Goal: Information Seeking & Learning: Understand process/instructions

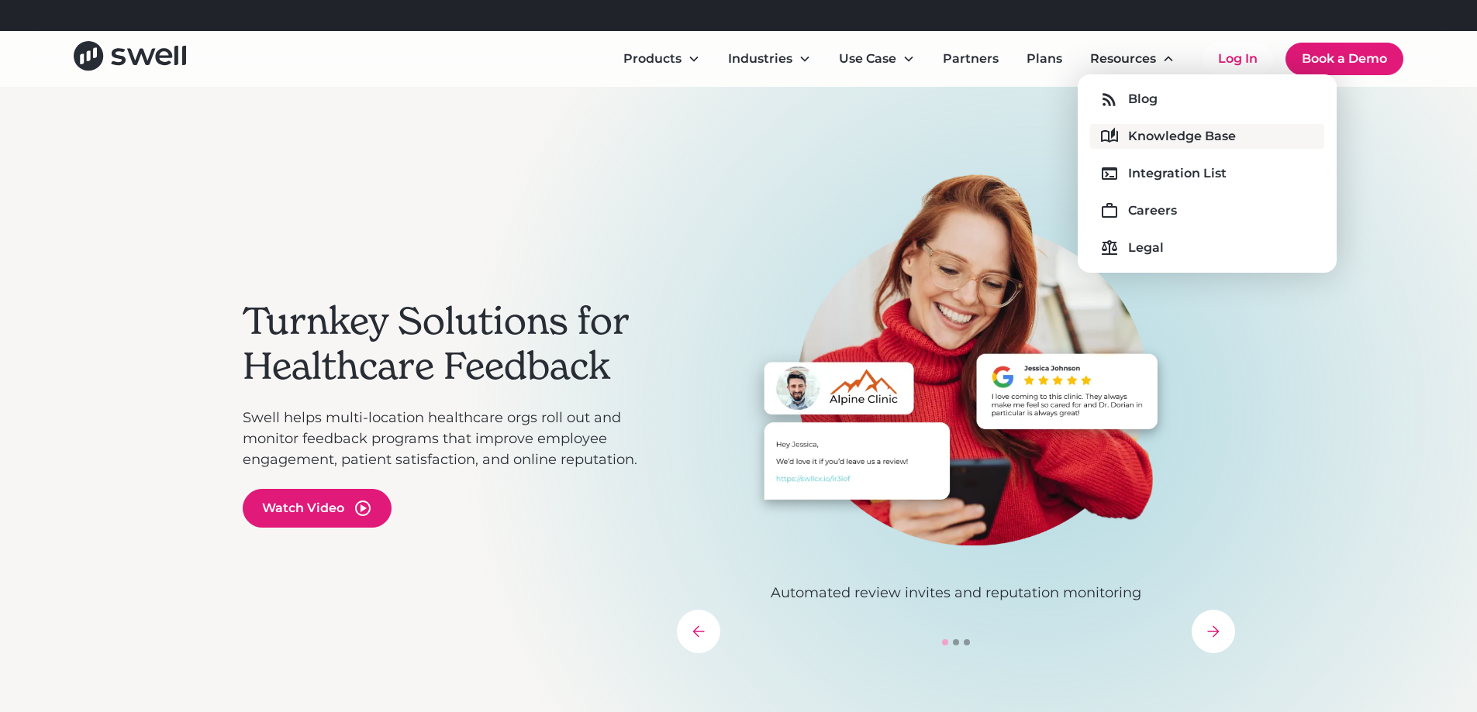
click at [1178, 142] on div "Knowledge Base" at bounding box center [1182, 136] width 108 height 19
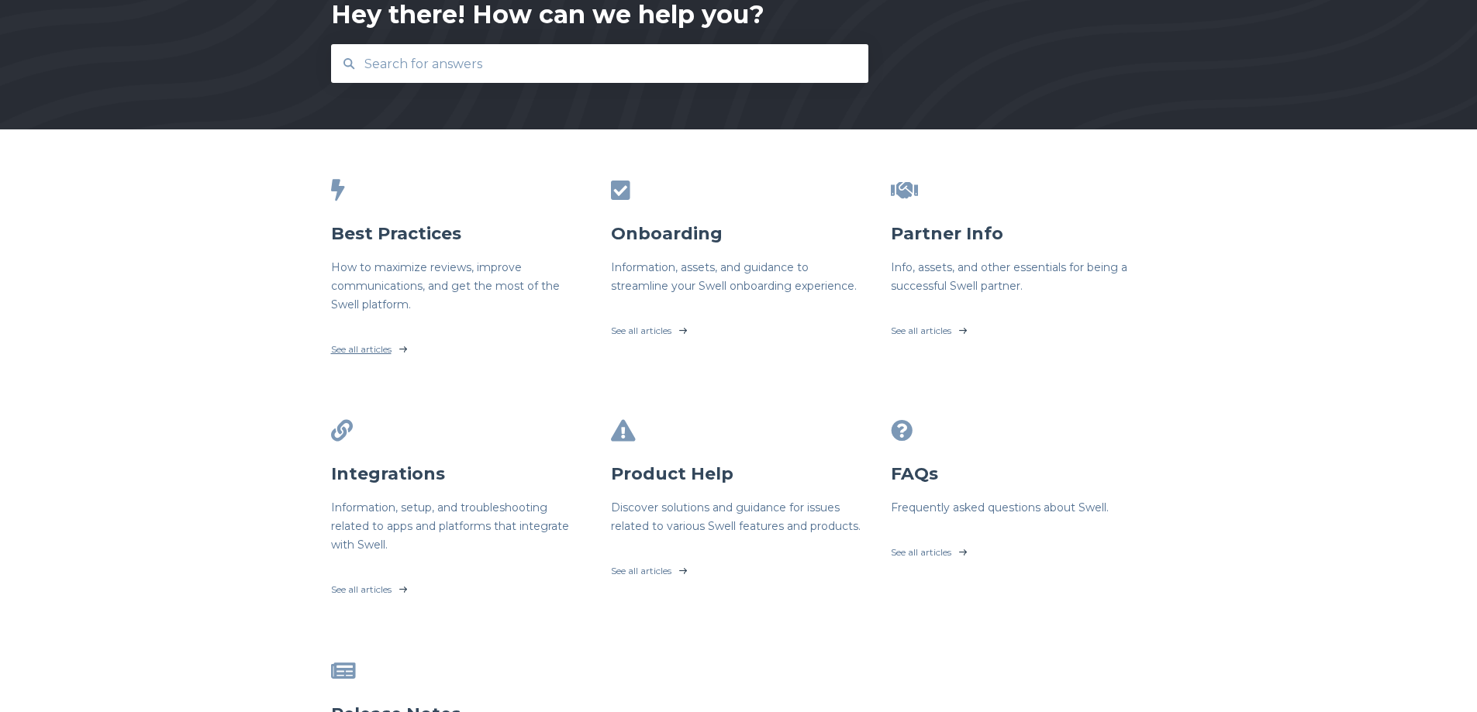
scroll to position [155, 0]
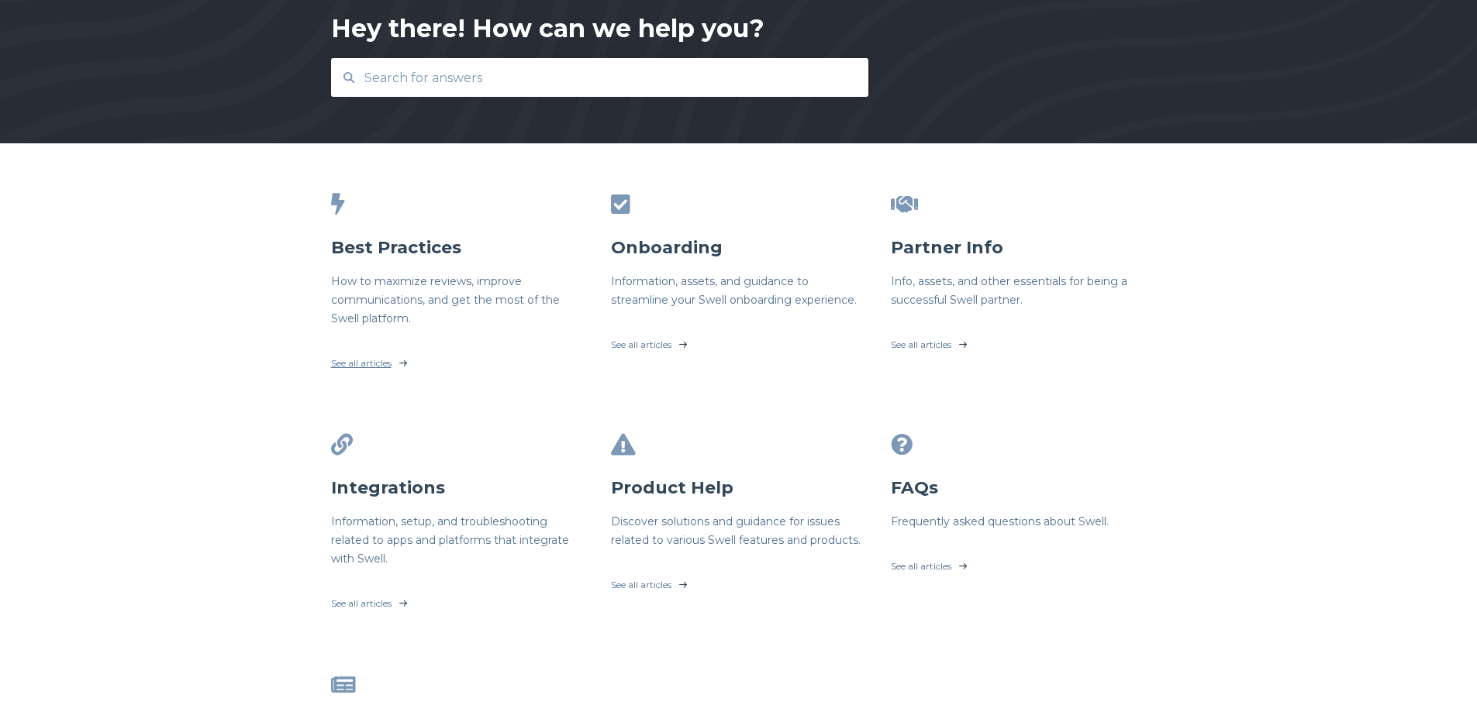
click at [384, 356] on link "See all articles" at bounding box center [459, 359] width 256 height 39
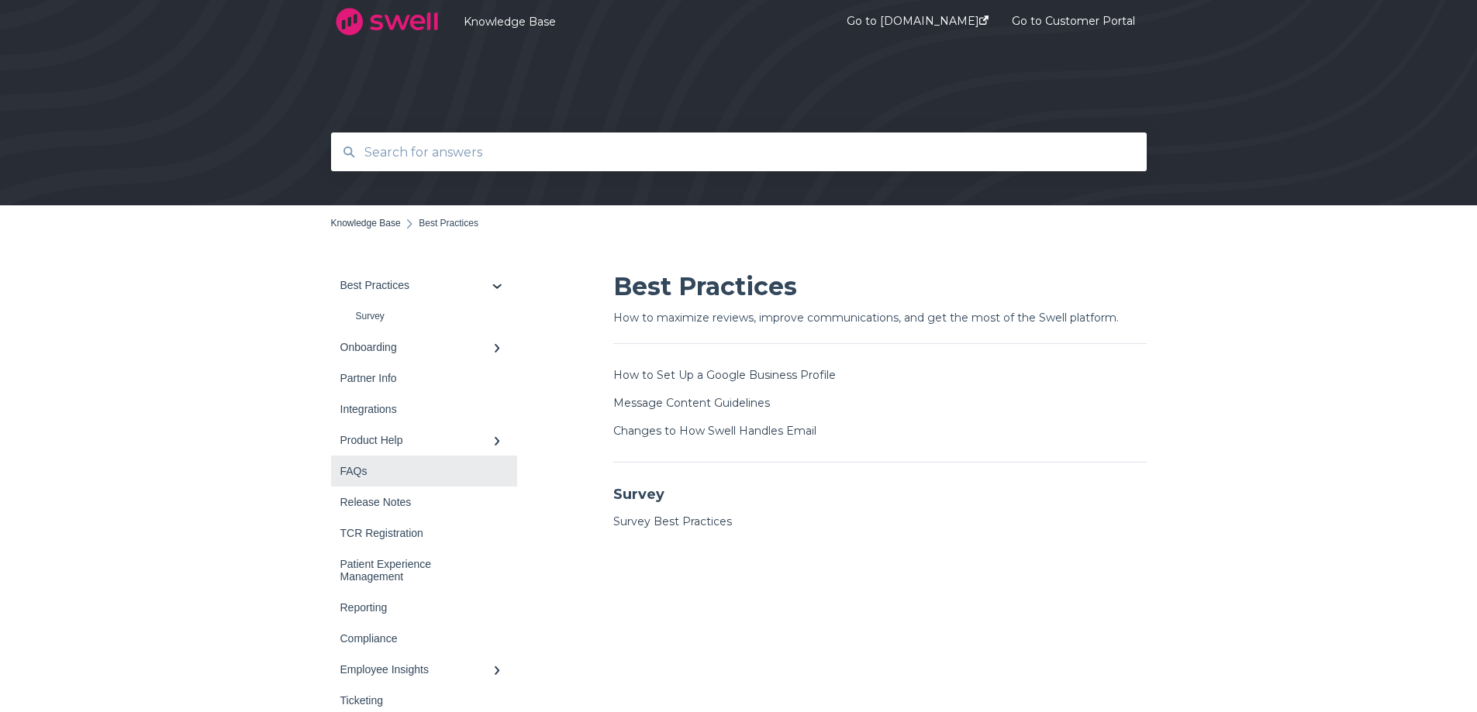
click at [422, 482] on link "FAQs" at bounding box center [424, 471] width 186 height 31
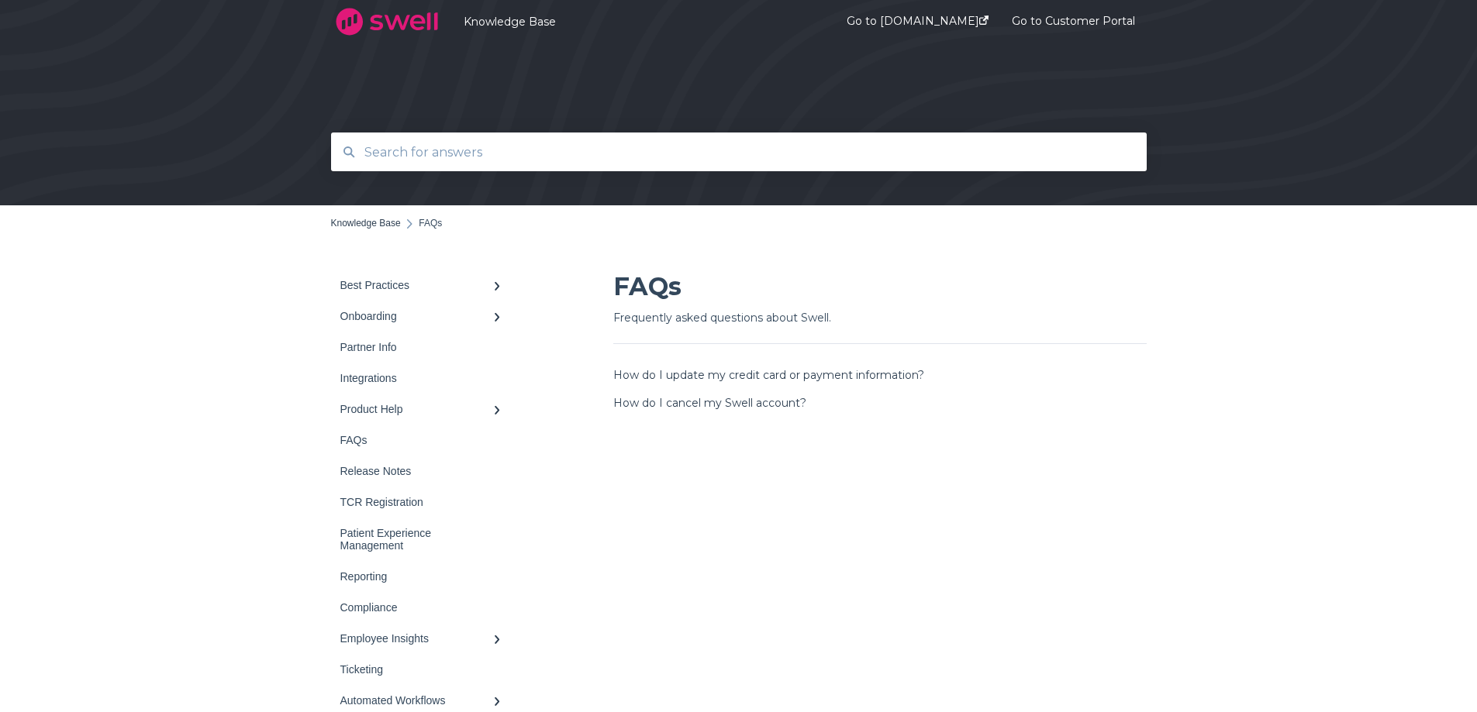
click at [783, 516] on div "FAQs Frequently asked questions about Swell. How do I update my credit card or …" at bounding box center [879, 493] width 533 height 447
click at [419, 416] on div "Product Help" at bounding box center [416, 409] width 152 height 12
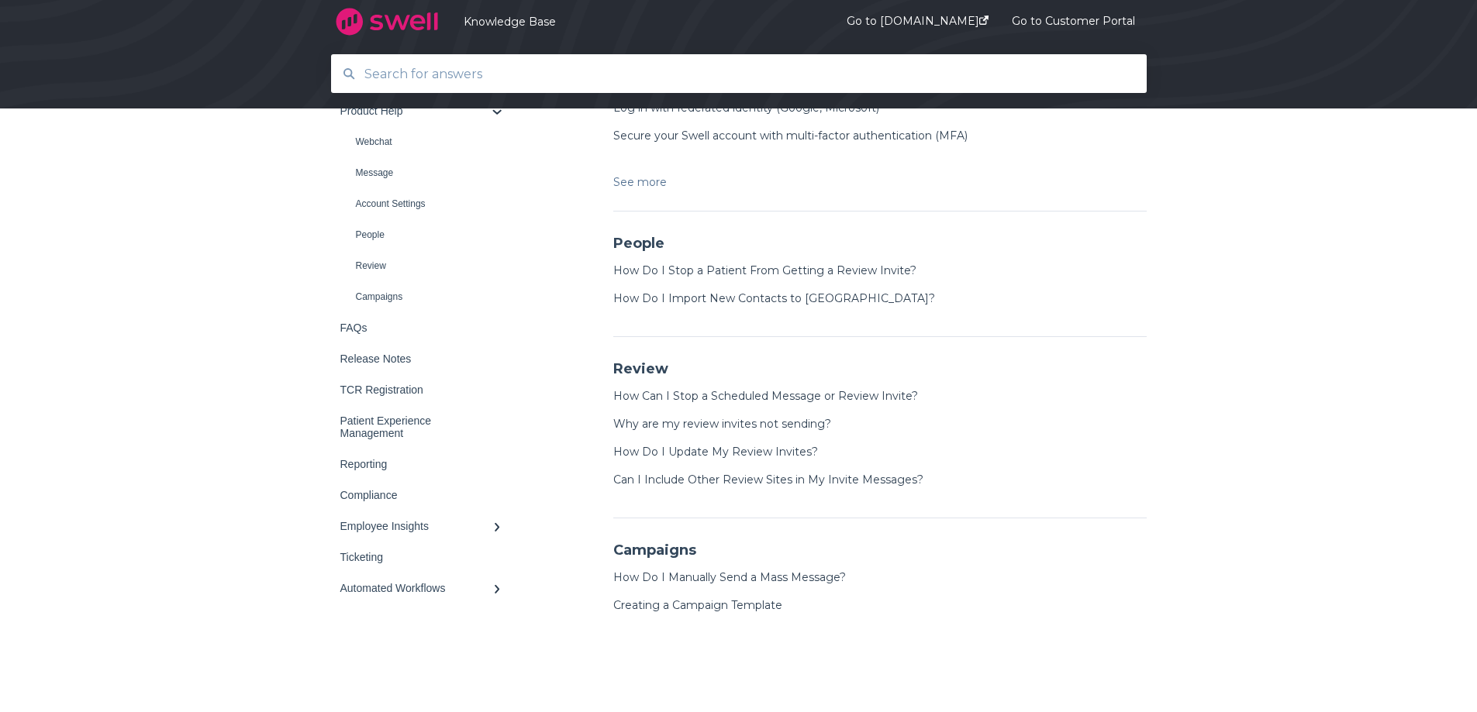
scroll to position [930, 0]
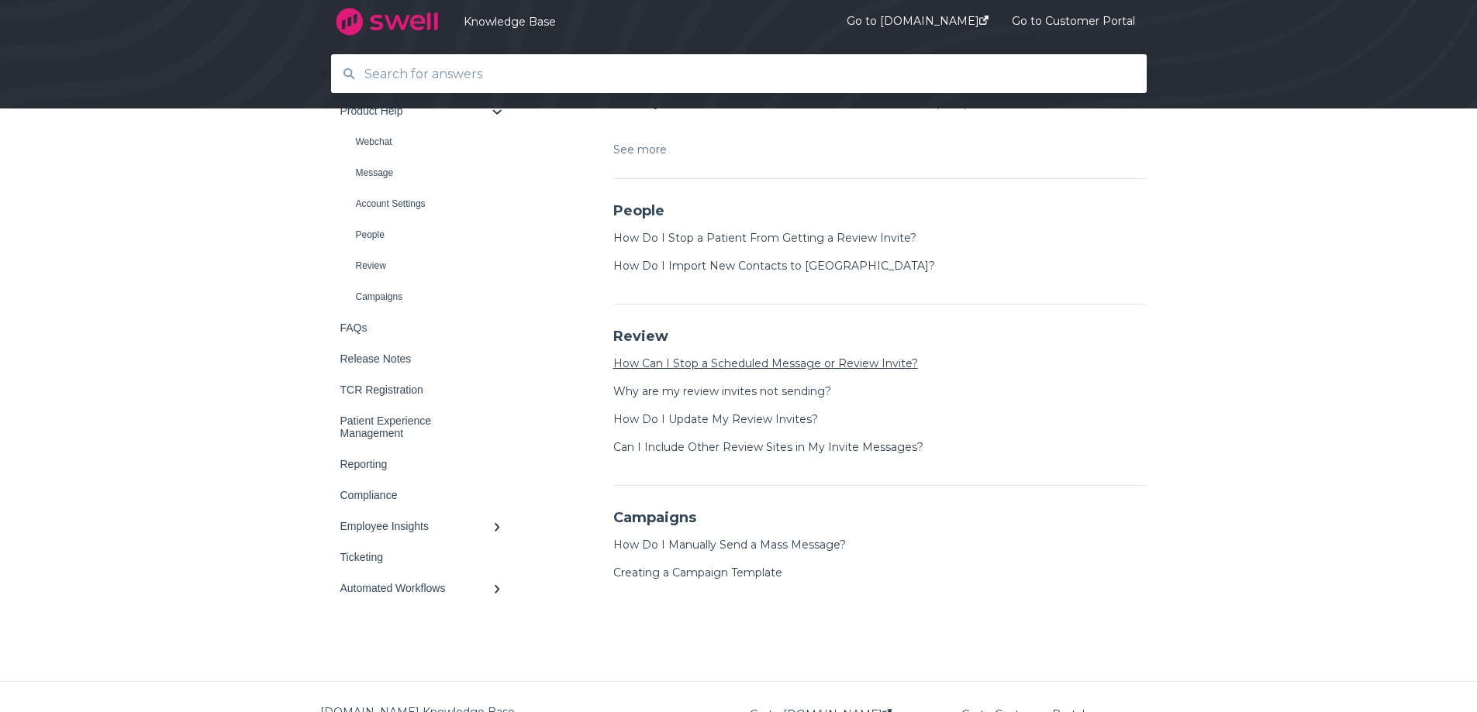
click at [885, 369] on link "How Can I Stop a Scheduled Message or Review Invite?" at bounding box center [765, 364] width 305 height 14
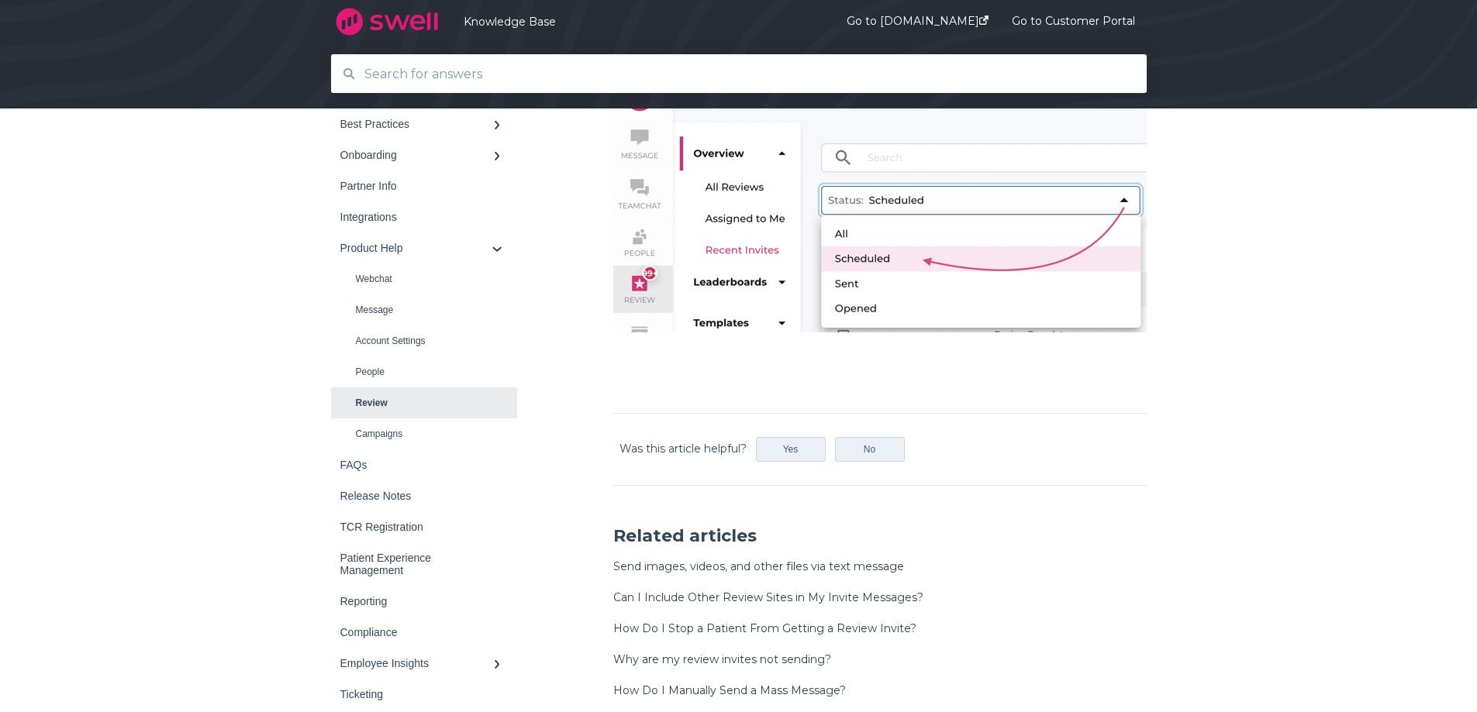
scroll to position [620, 0]
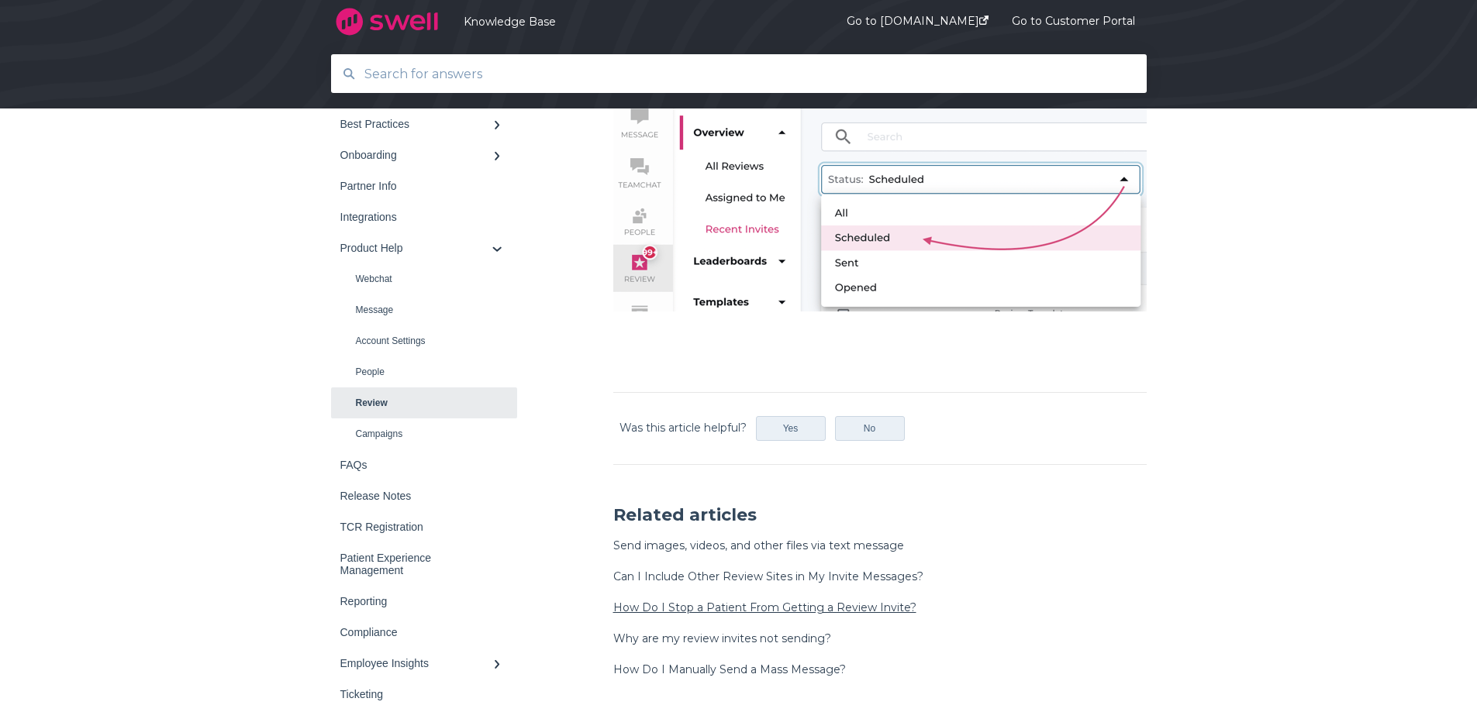
click at [870, 613] on link "How Do I Stop a Patient From Getting a Review Invite?" at bounding box center [764, 608] width 303 height 14
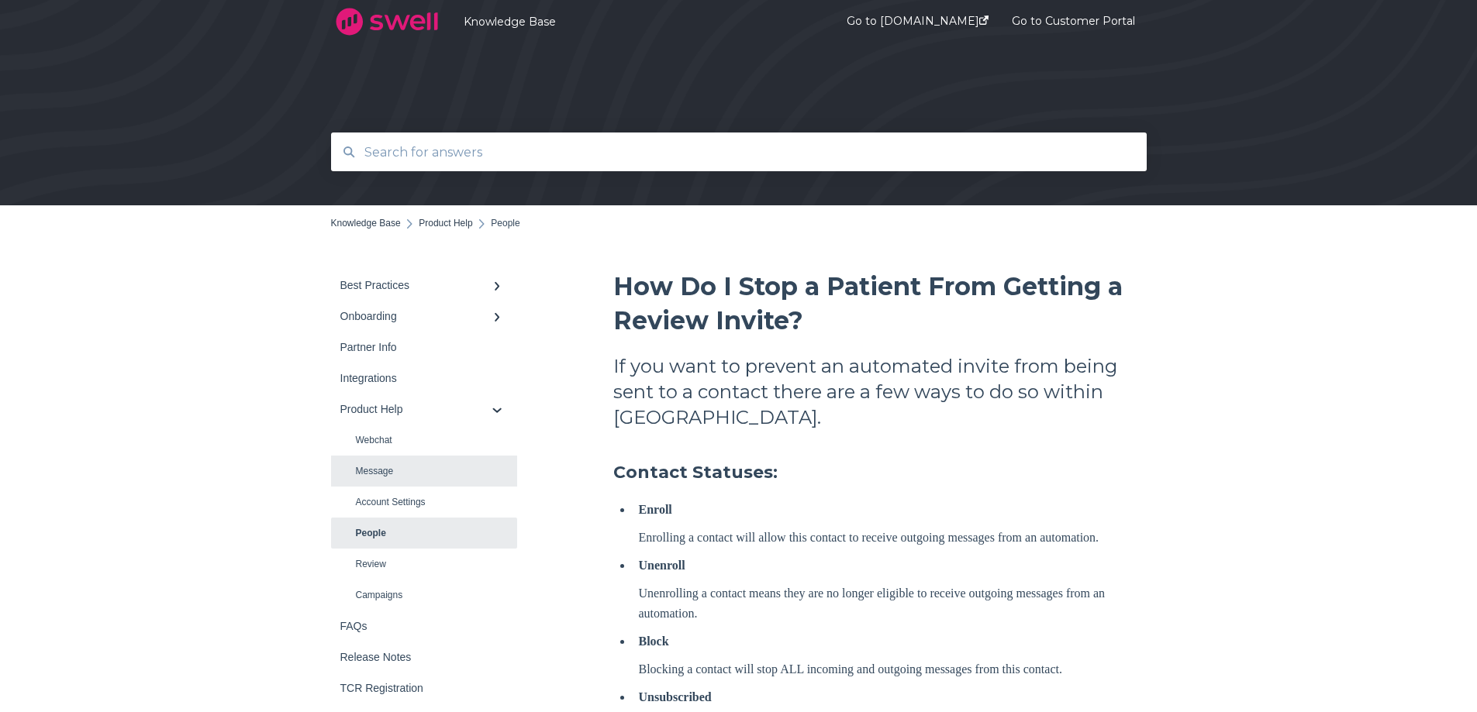
click at [354, 462] on link "Message" at bounding box center [424, 471] width 186 height 31
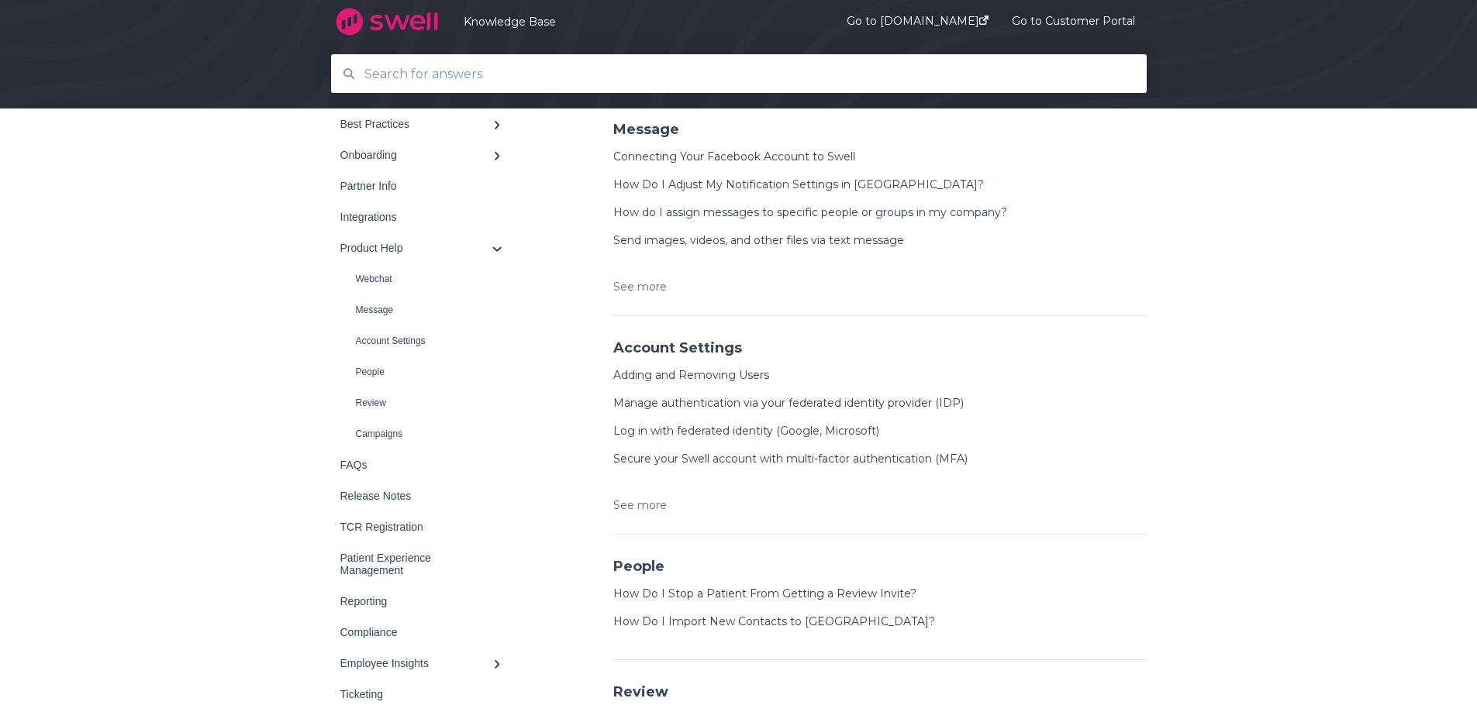
scroll to position [578, 0]
click at [1153, 423] on div "Back to home Knowledge Base Product Help Best Practices Survey Onboarding" at bounding box center [739, 292] width 847 height 1329
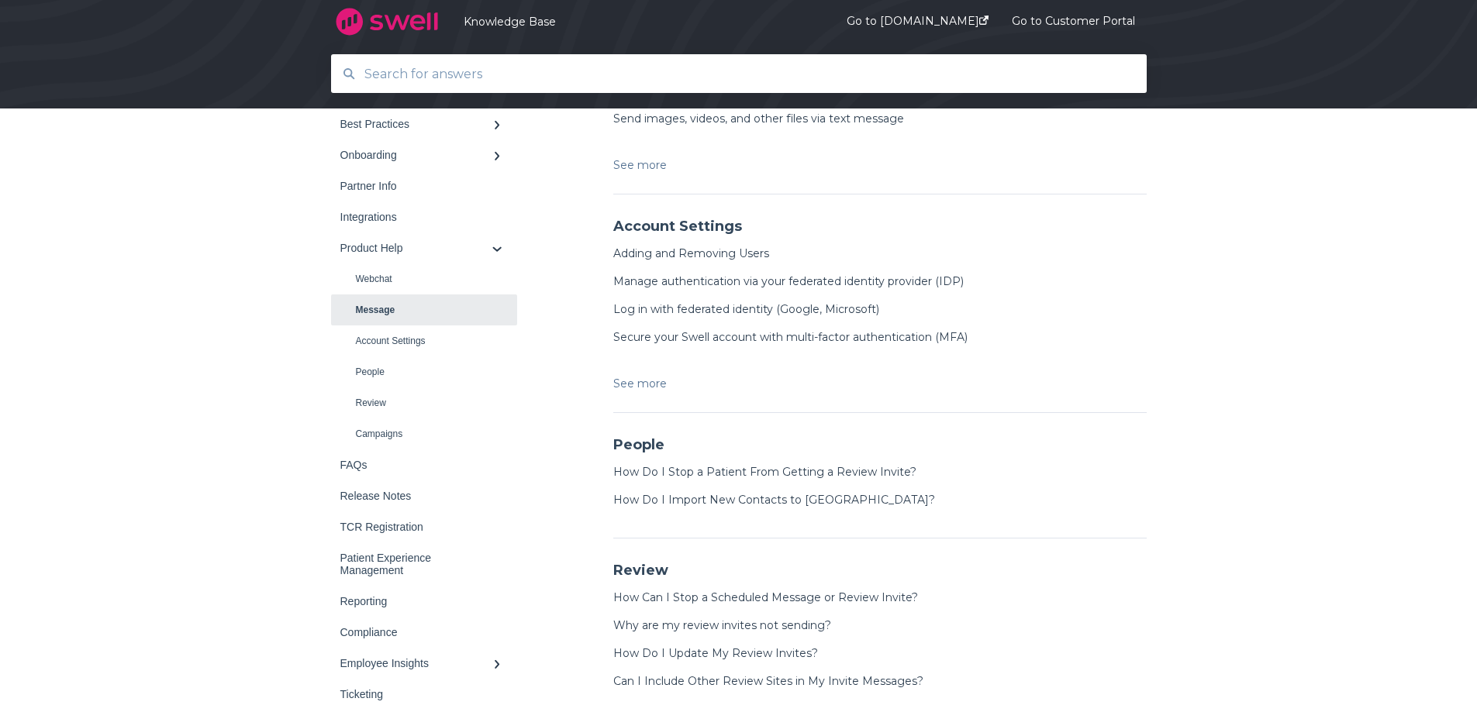
scroll to position [733, 0]
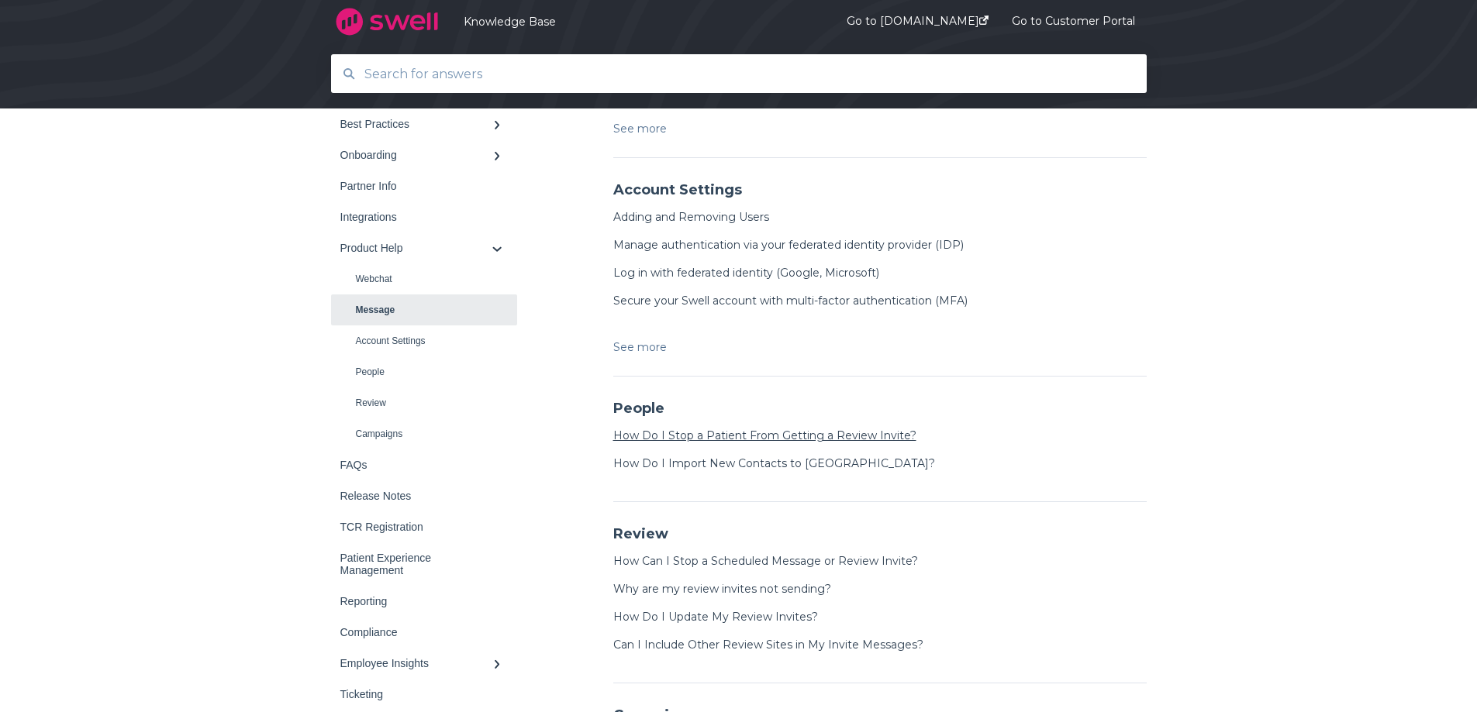
click at [886, 429] on link "How Do I Stop a Patient From Getting a Review Invite?" at bounding box center [764, 436] width 303 height 14
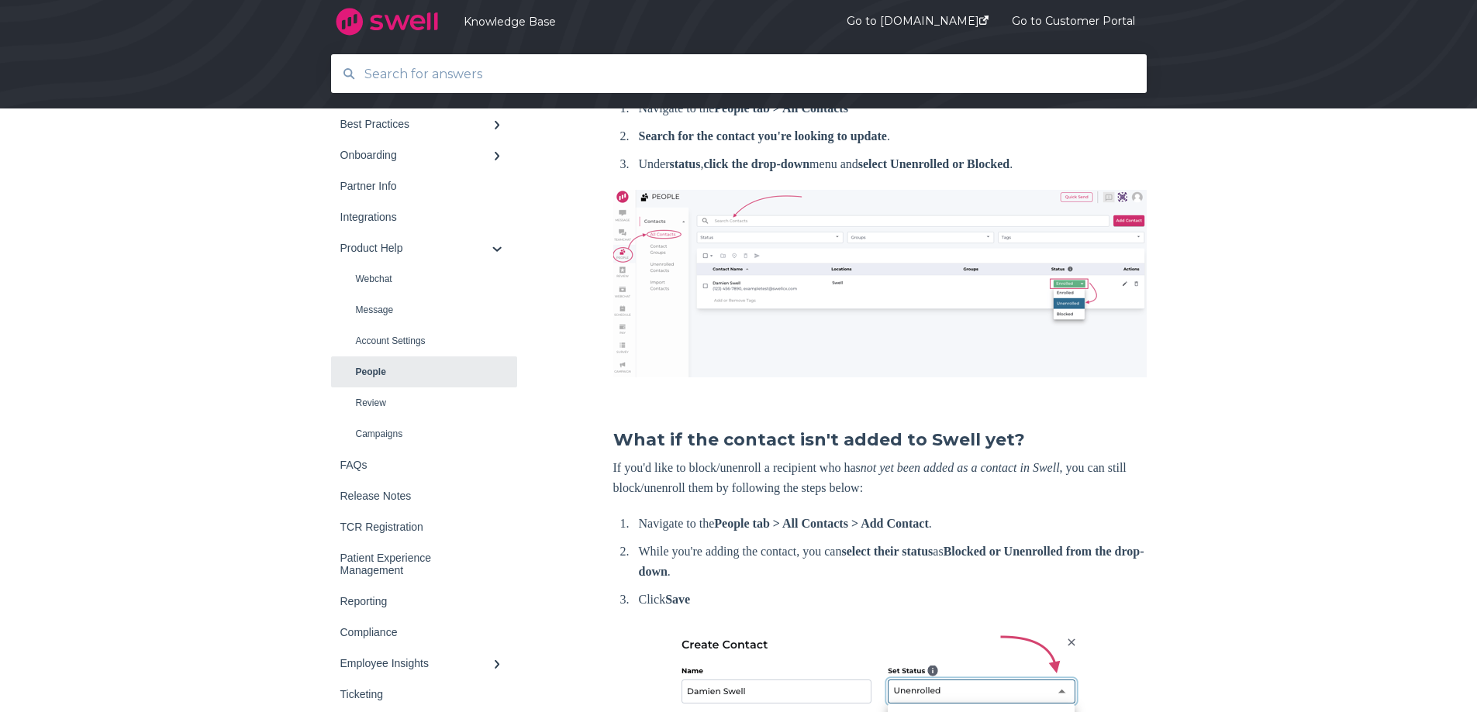
scroll to position [775, 0]
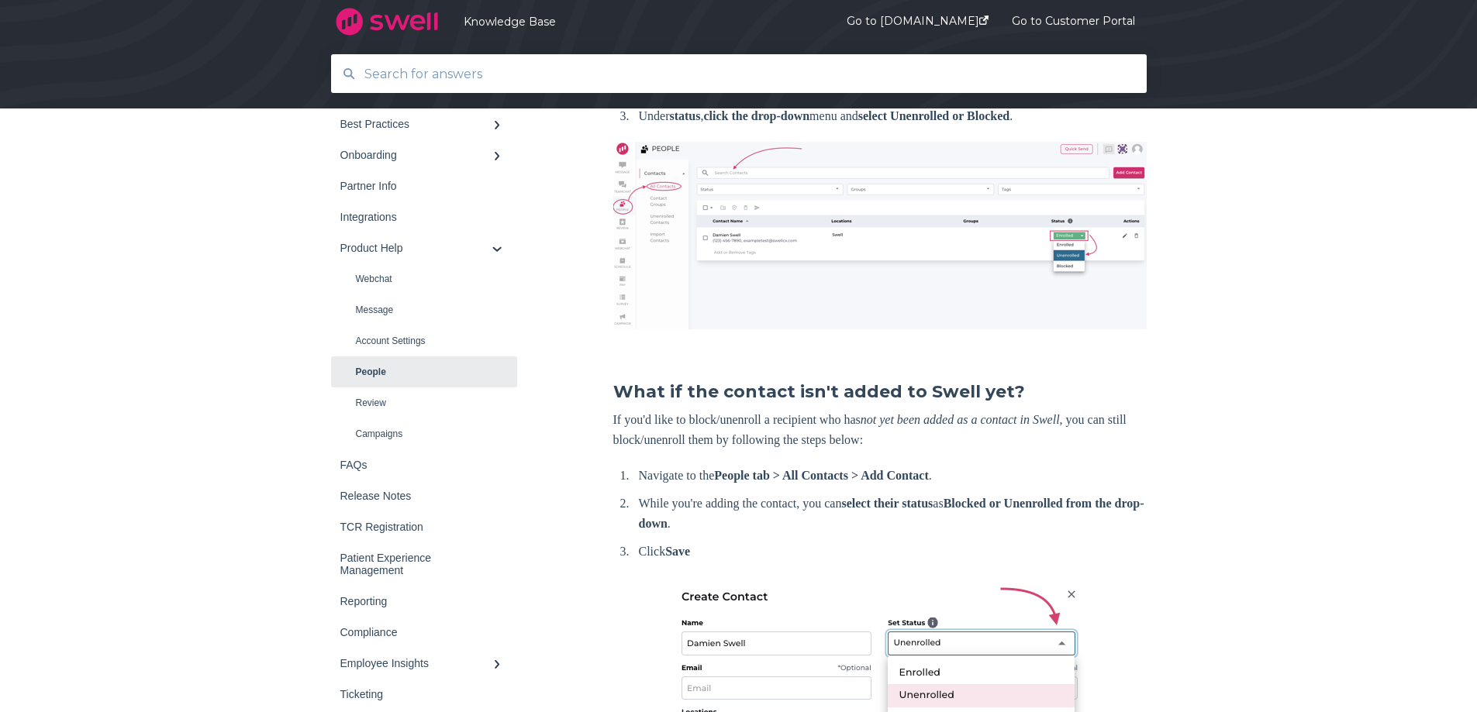
click at [578, 80] on input "text" at bounding box center [739, 73] width 768 height 33
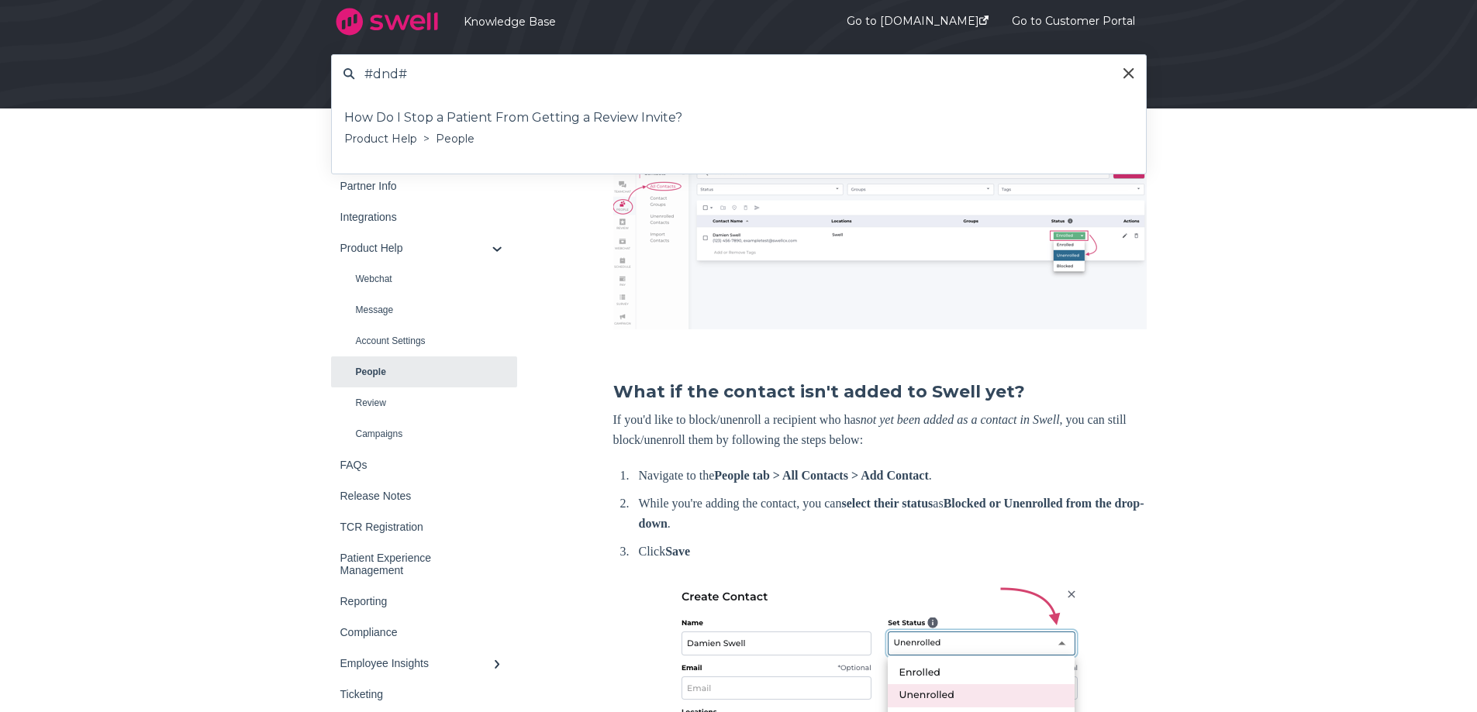
type input "#dnd#"
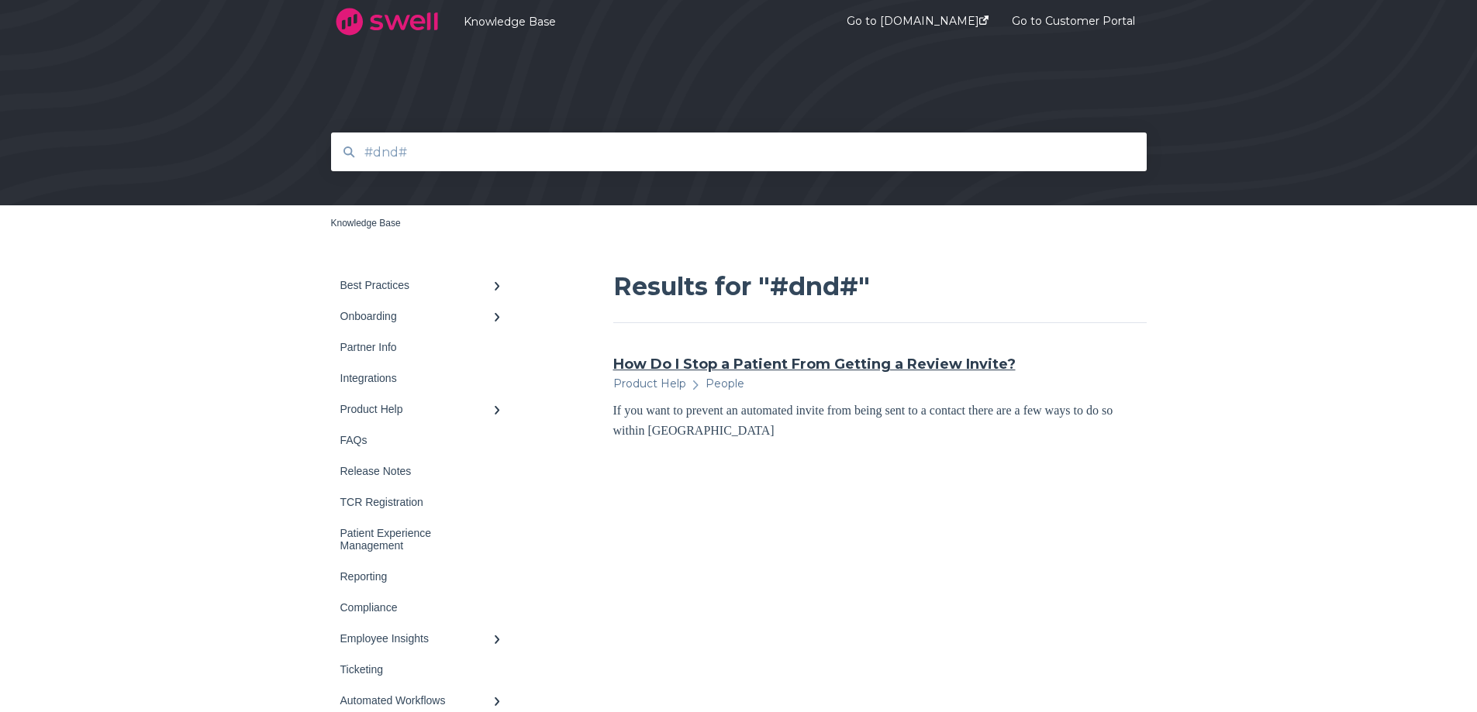
click at [951, 370] on link "How Do I Stop a Patient From Getting a Review Invite?" at bounding box center [814, 364] width 402 height 20
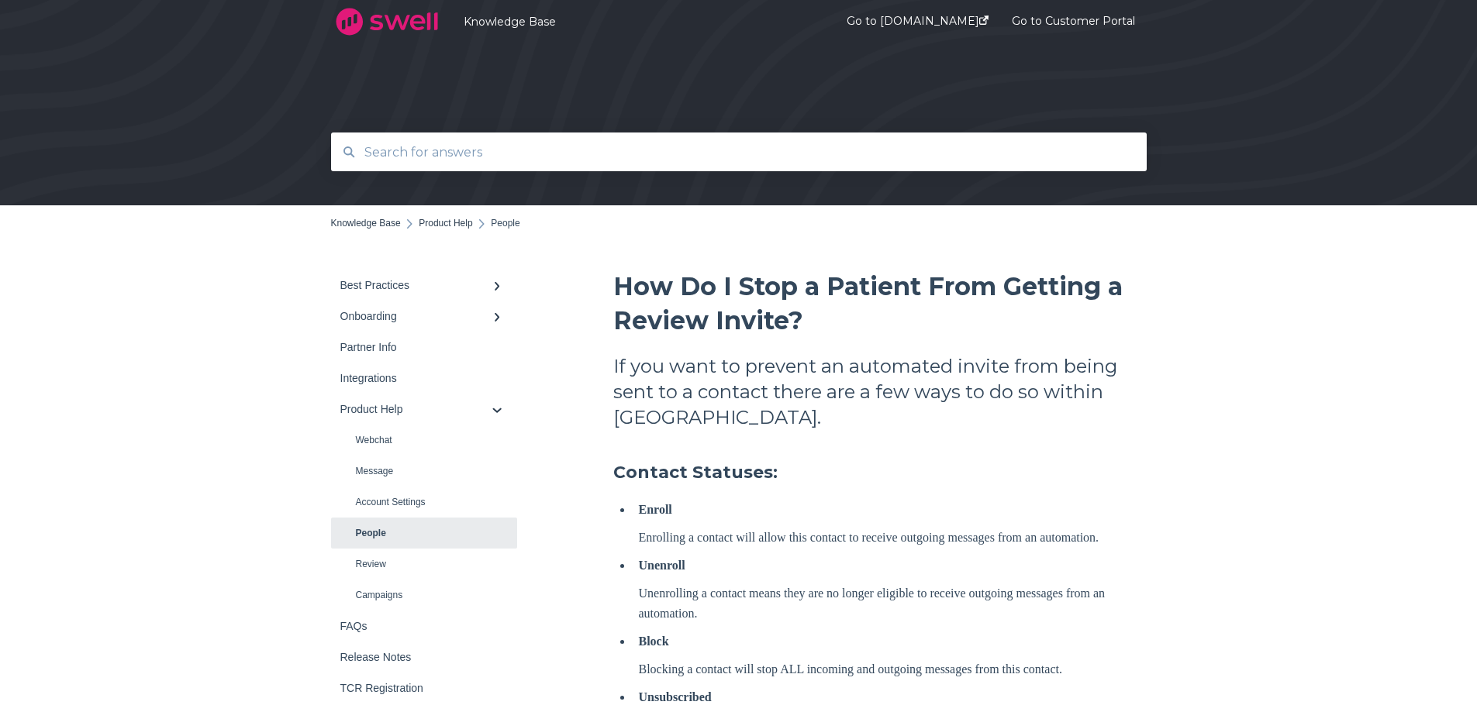
click at [382, 538] on link "People" at bounding box center [424, 533] width 186 height 31
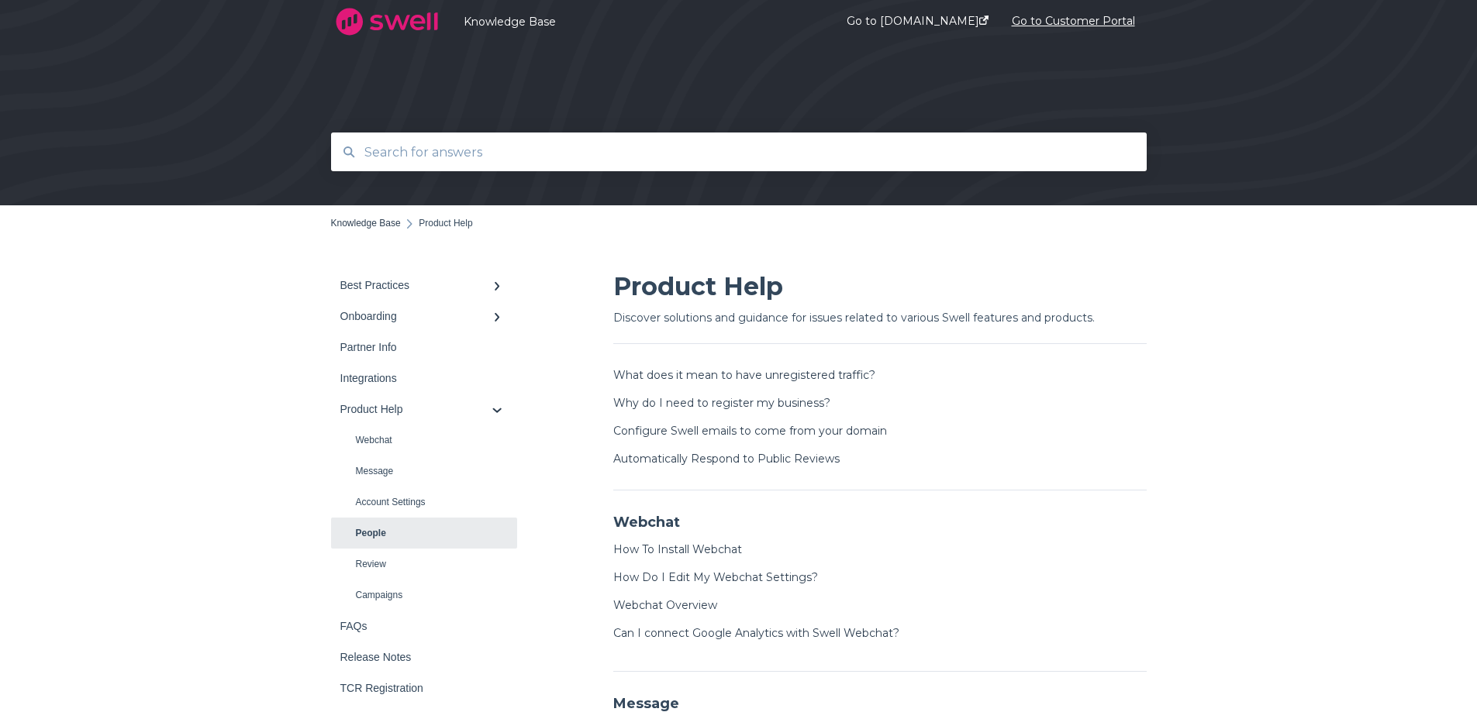
click at [1098, 20] on link "Go to Customer Portal" at bounding box center [1073, 22] width 123 height 60
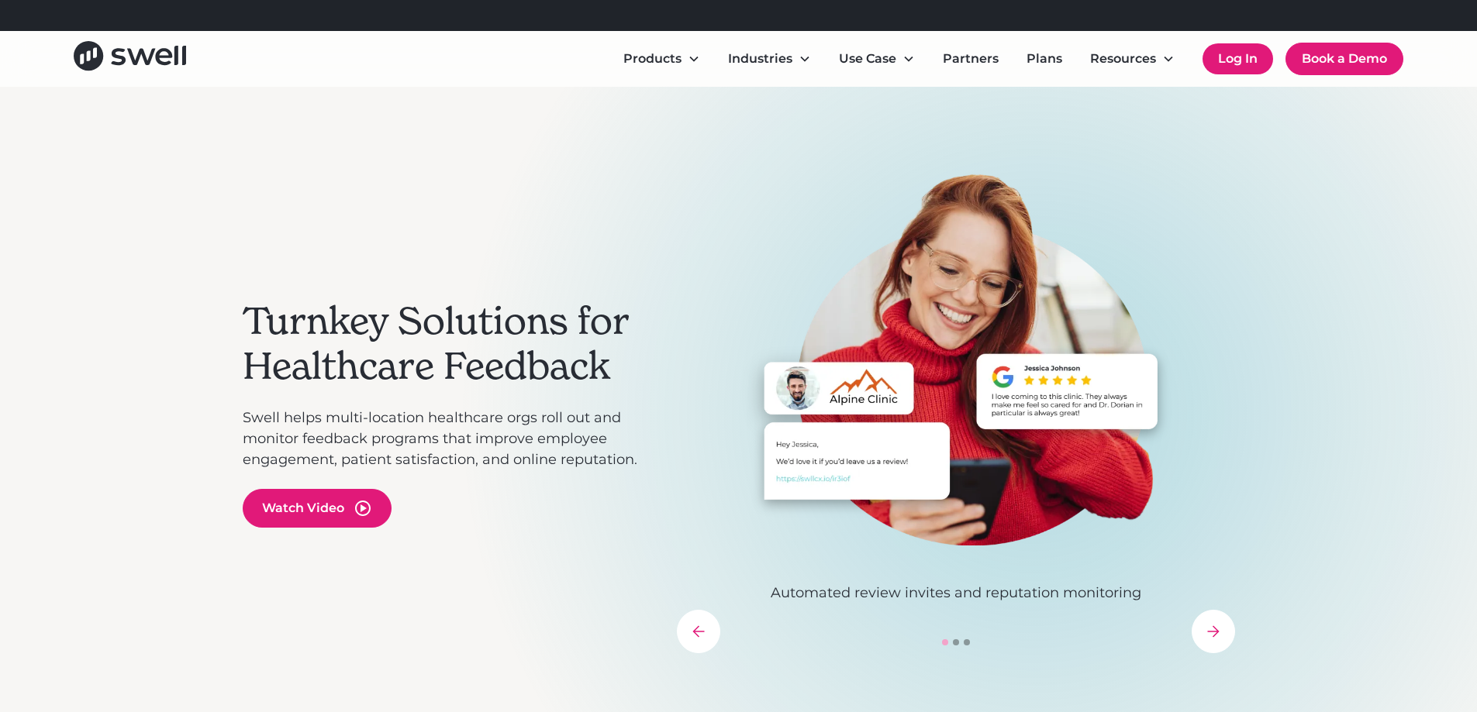
click at [1234, 55] on link "Log In" at bounding box center [1237, 58] width 71 height 31
